Goal: Find specific page/section: Find specific page/section

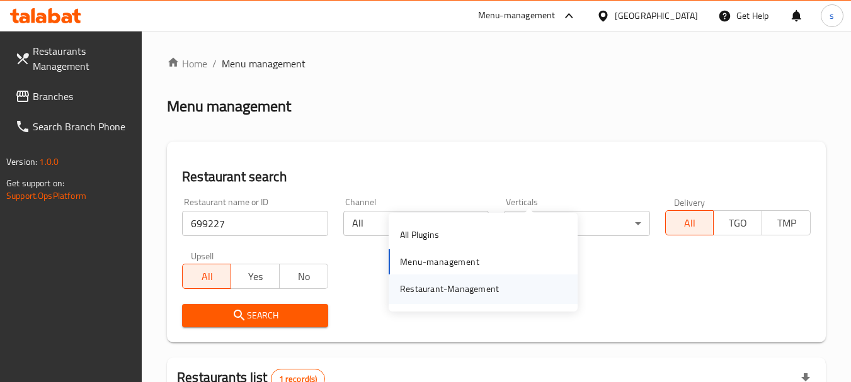
scroll to position [179, 0]
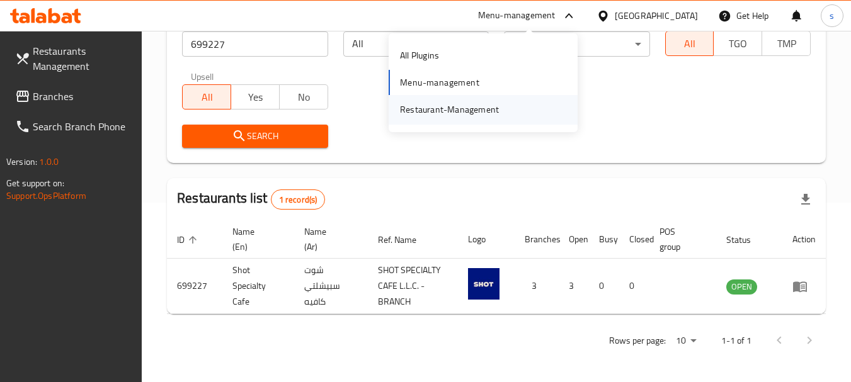
click at [438, 115] on div "Restaurant-Management" at bounding box center [449, 110] width 99 height 14
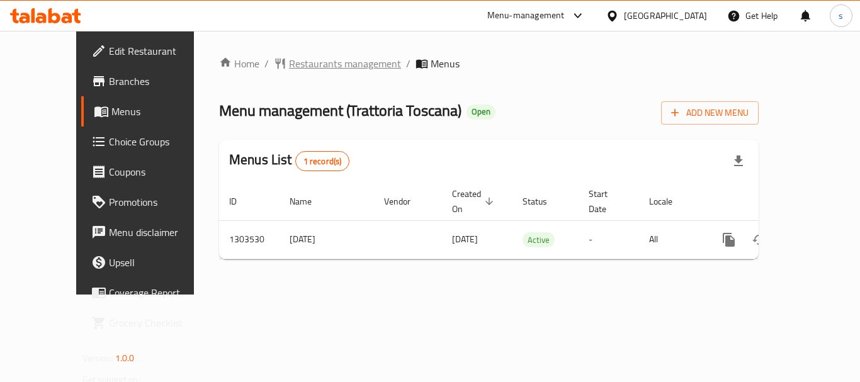
click at [319, 57] on span "Restaurants management" at bounding box center [345, 63] width 112 height 15
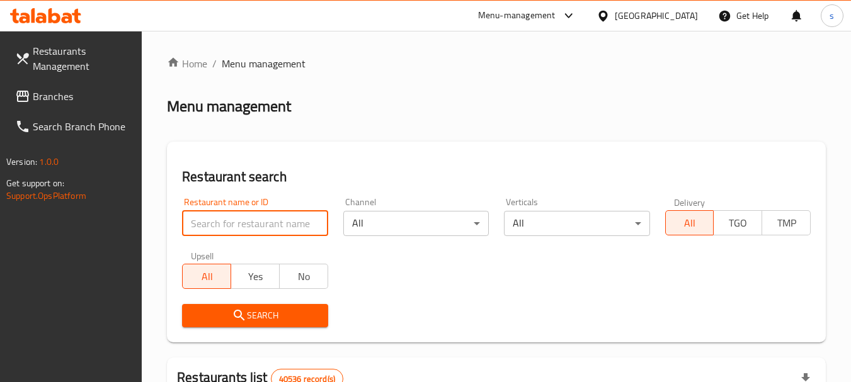
click at [217, 226] on input "search" at bounding box center [254, 223] width 145 height 25
paste input "702851"
type input "702851"
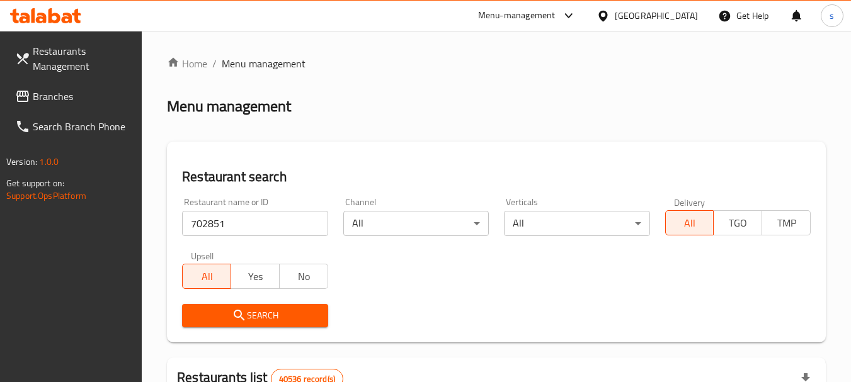
click at [233, 312] on icon "submit" at bounding box center [239, 315] width 15 height 15
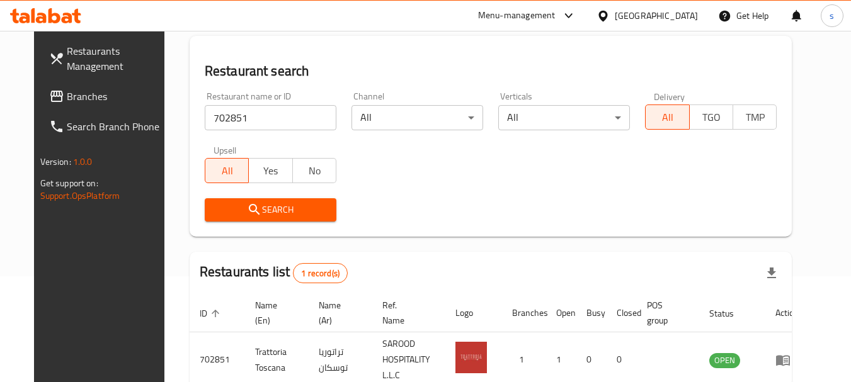
scroll to position [164, 0]
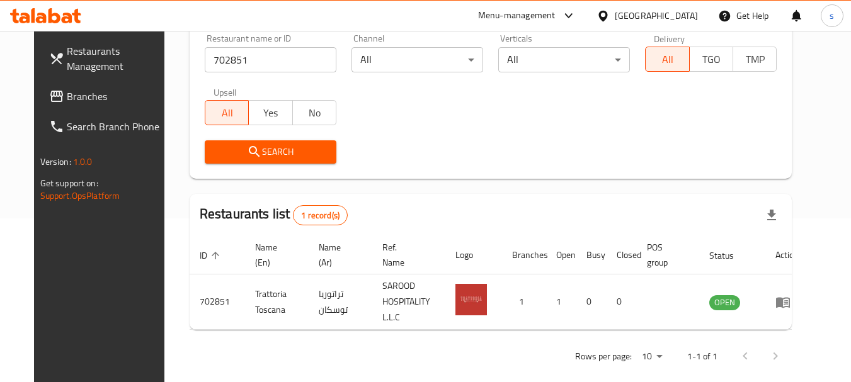
click at [76, 94] on span "Branches" at bounding box center [116, 96] width 99 height 15
